Goal: Obtain resource: Download file/media

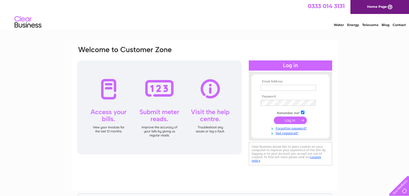
type input "[EMAIL_ADDRESS][DOMAIN_NAME]"
click at [293, 119] on input "submit" at bounding box center [290, 121] width 33 height 8
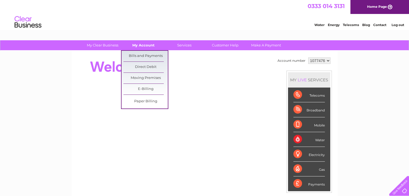
click at [141, 45] on link "My Account" at bounding box center [143, 45] width 44 height 10
click at [143, 56] on link "Bills and Payments" at bounding box center [145, 56] width 44 height 11
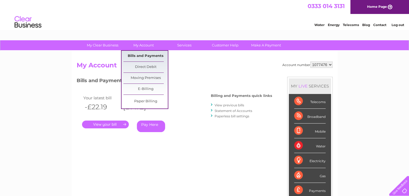
click at [137, 55] on link "Bills and Payments" at bounding box center [145, 56] width 44 height 11
click at [131, 53] on link "Bills and Payments" at bounding box center [145, 56] width 44 height 11
click at [131, 54] on link "Bills and Payments" at bounding box center [145, 56] width 44 height 11
click at [131, 58] on link "Bills and Payments" at bounding box center [145, 56] width 44 height 11
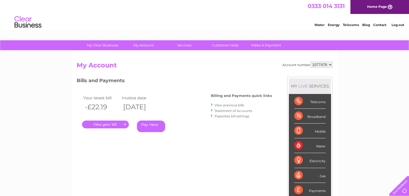
click at [238, 106] on link "View previous bills" at bounding box center [230, 105] width 30 height 4
click at [224, 105] on link "View previous bills" at bounding box center [230, 105] width 30 height 4
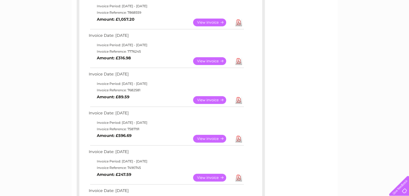
scroll to position [215, 0]
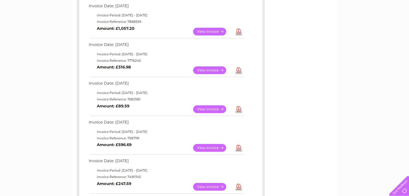
click at [211, 70] on link "View" at bounding box center [213, 70] width 40 height 8
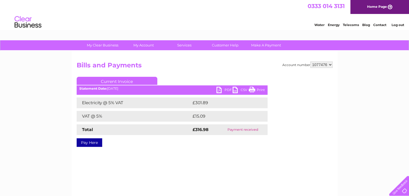
click at [221, 89] on link "PDF" at bounding box center [225, 91] width 16 height 8
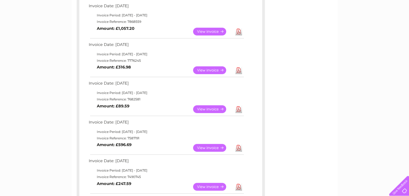
click at [238, 69] on link "Download" at bounding box center [238, 70] width 7 height 8
click at [210, 69] on link "View" at bounding box center [213, 70] width 40 height 8
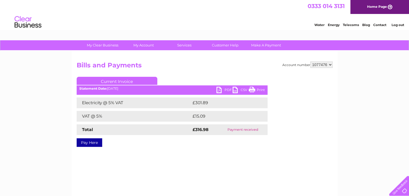
click at [220, 89] on link "PDF" at bounding box center [225, 91] width 16 height 8
